Goal: Task Accomplishment & Management: Use online tool/utility

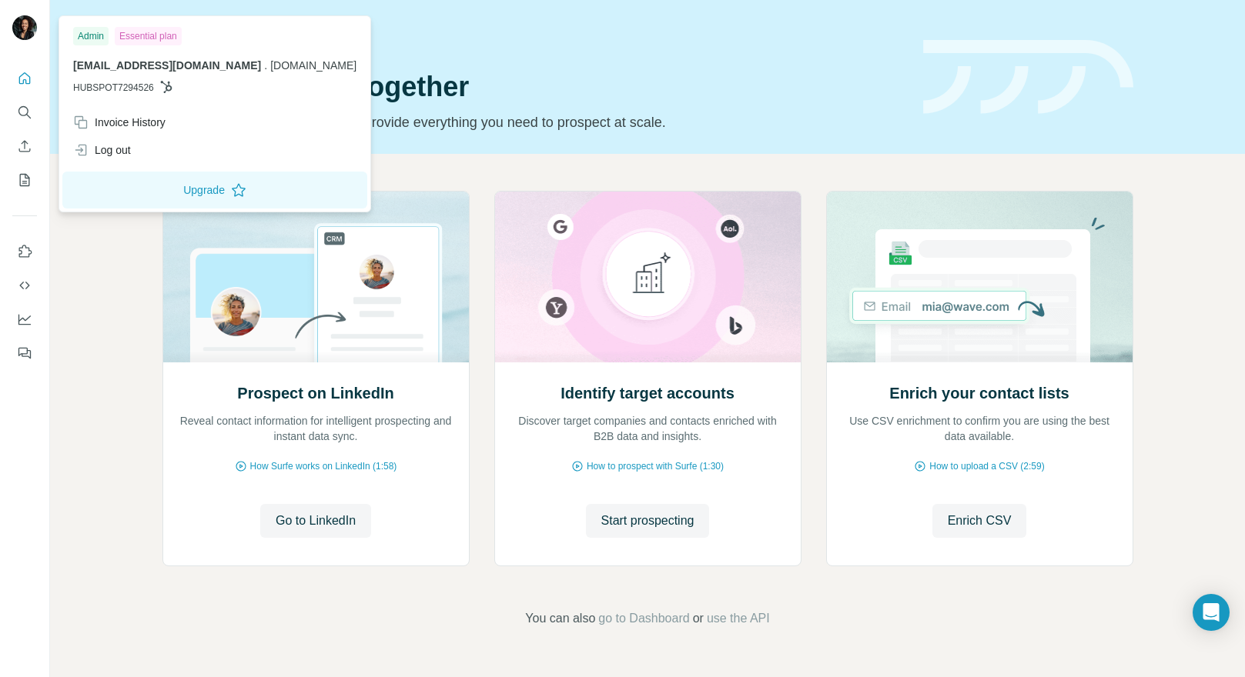
click at [26, 22] on img at bounding box center [24, 27] width 25 height 25
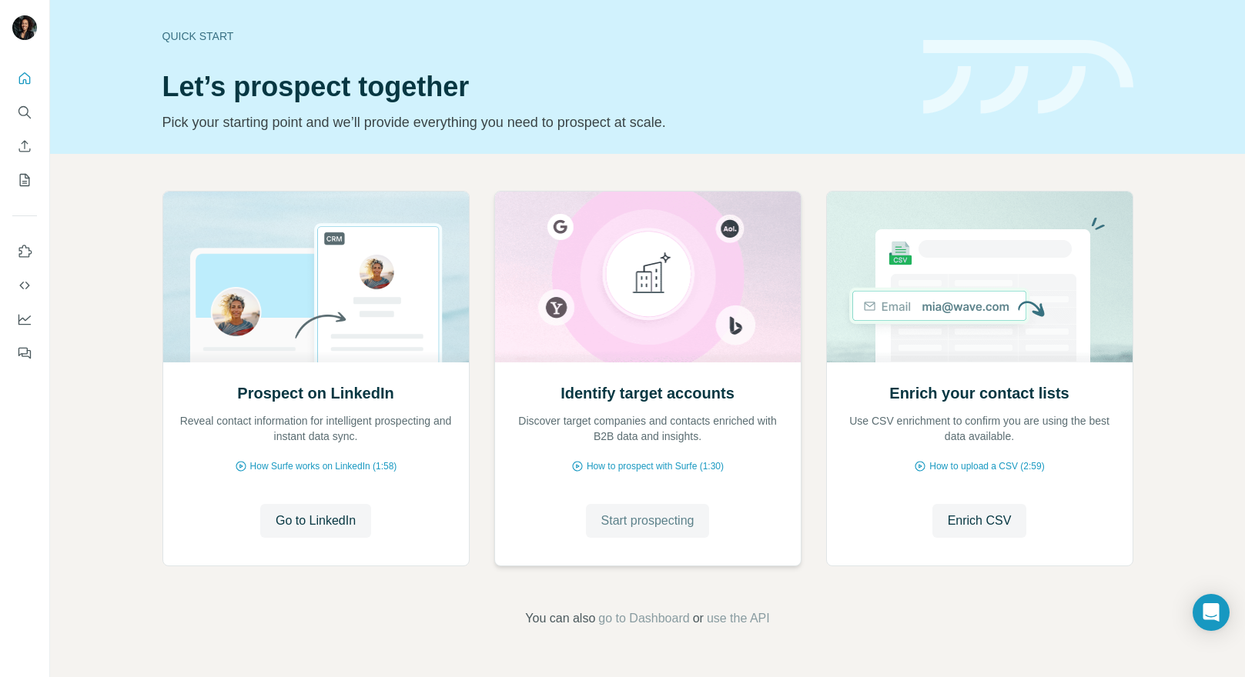
click at [654, 527] on span "Start prospecting" at bounding box center [647, 521] width 93 height 18
click at [28, 184] on icon "My lists" at bounding box center [24, 179] width 15 height 15
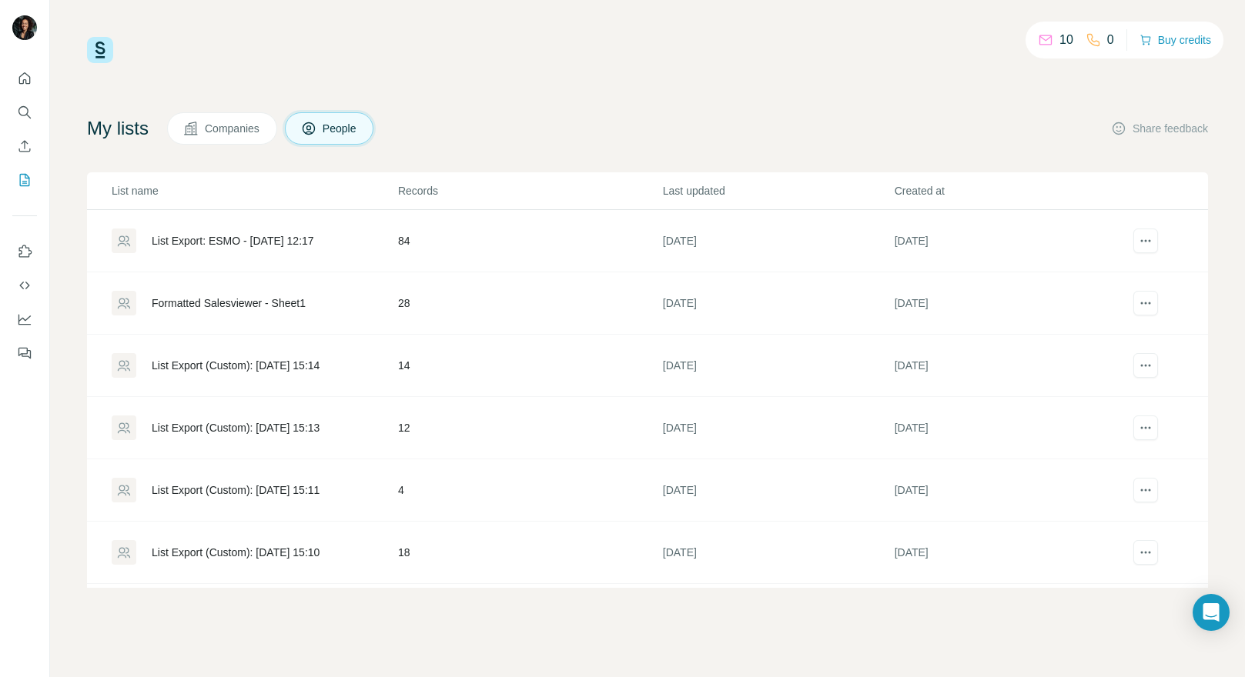
click at [265, 246] on div "List Export: ESMO - 12/08/2025 12:17" at bounding box center [233, 240] width 162 height 15
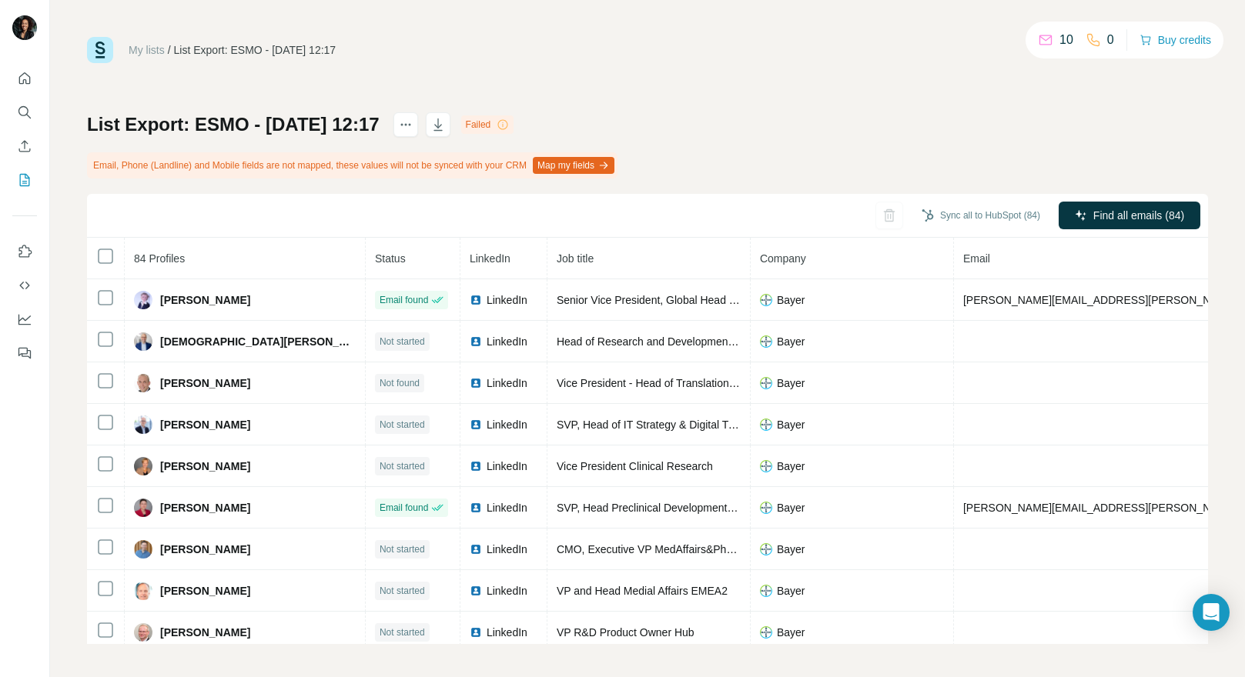
click at [24, 83] on icon "Quick start" at bounding box center [24, 78] width 15 height 15
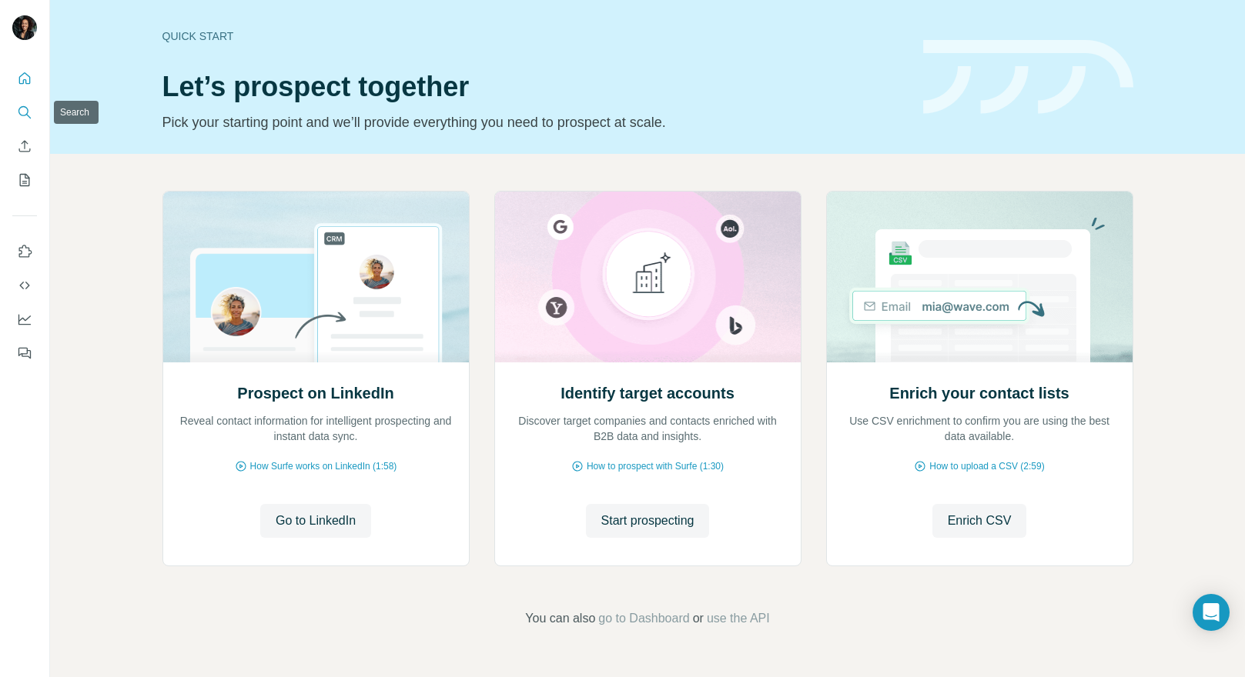
click at [26, 106] on icon "Search" at bounding box center [24, 112] width 15 height 15
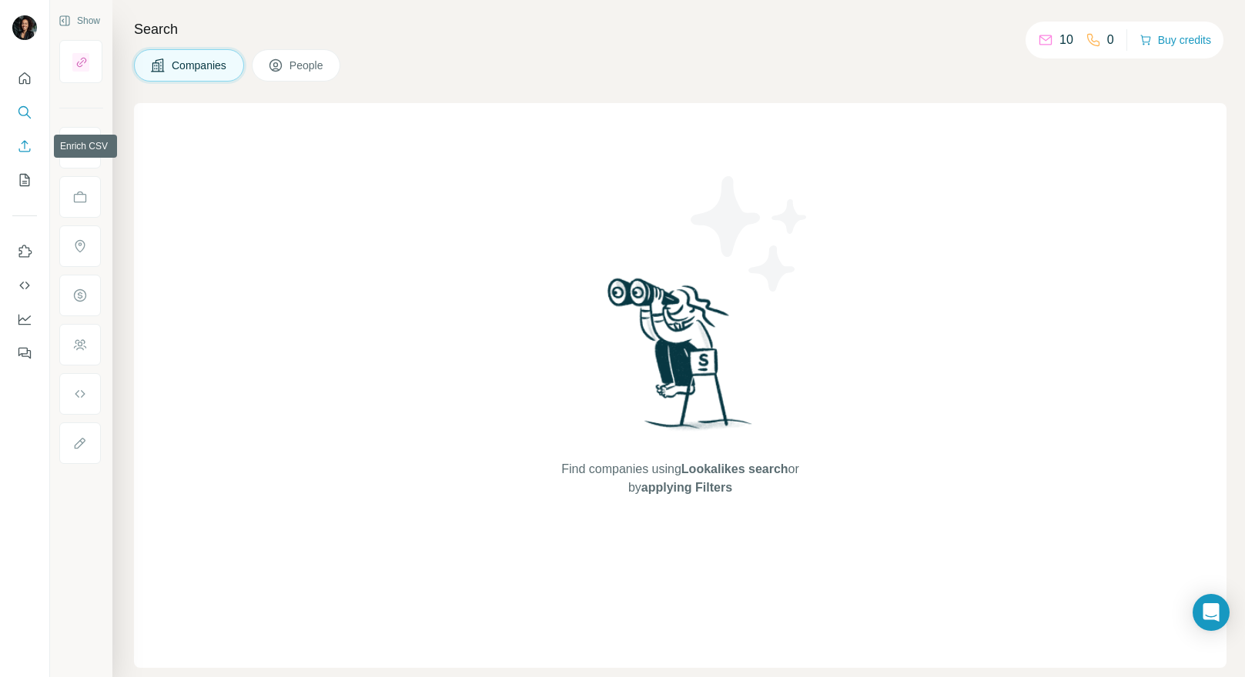
click at [25, 146] on icon "Enrich CSV" at bounding box center [24, 146] width 15 height 15
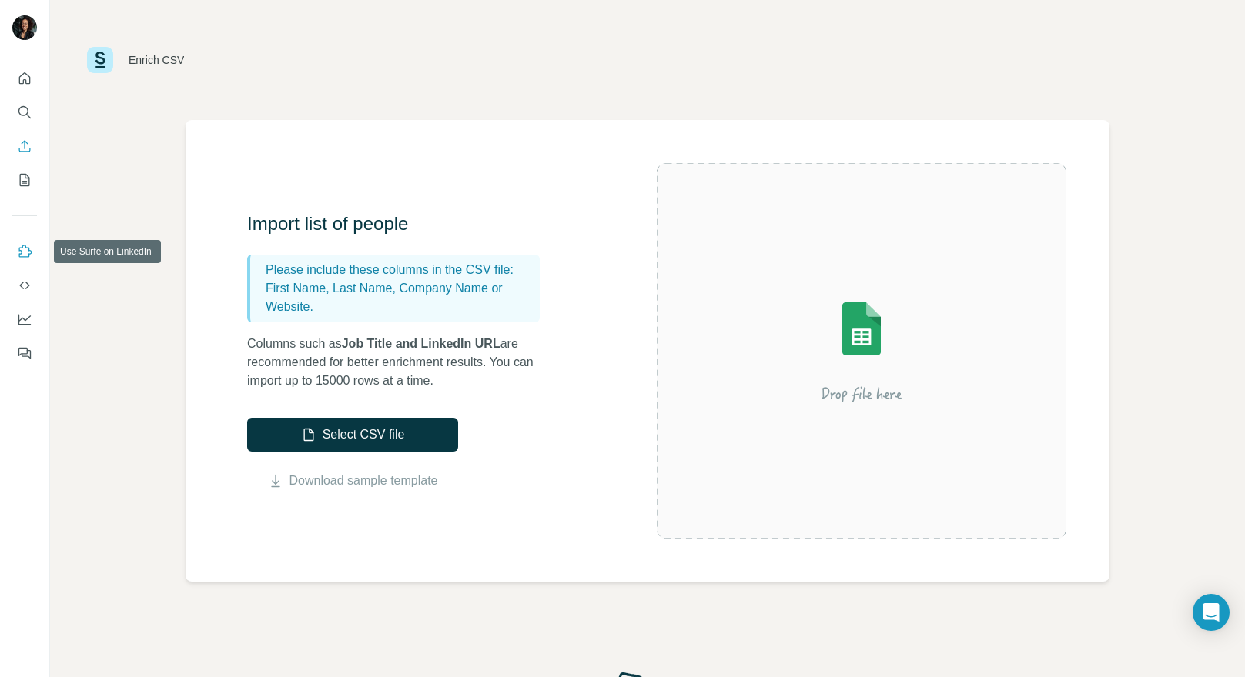
click at [22, 256] on icon "Use Surfe on LinkedIn" at bounding box center [25, 251] width 13 height 12
click at [24, 323] on icon "Dashboard" at bounding box center [24, 319] width 15 height 15
